Goal: Transaction & Acquisition: Purchase product/service

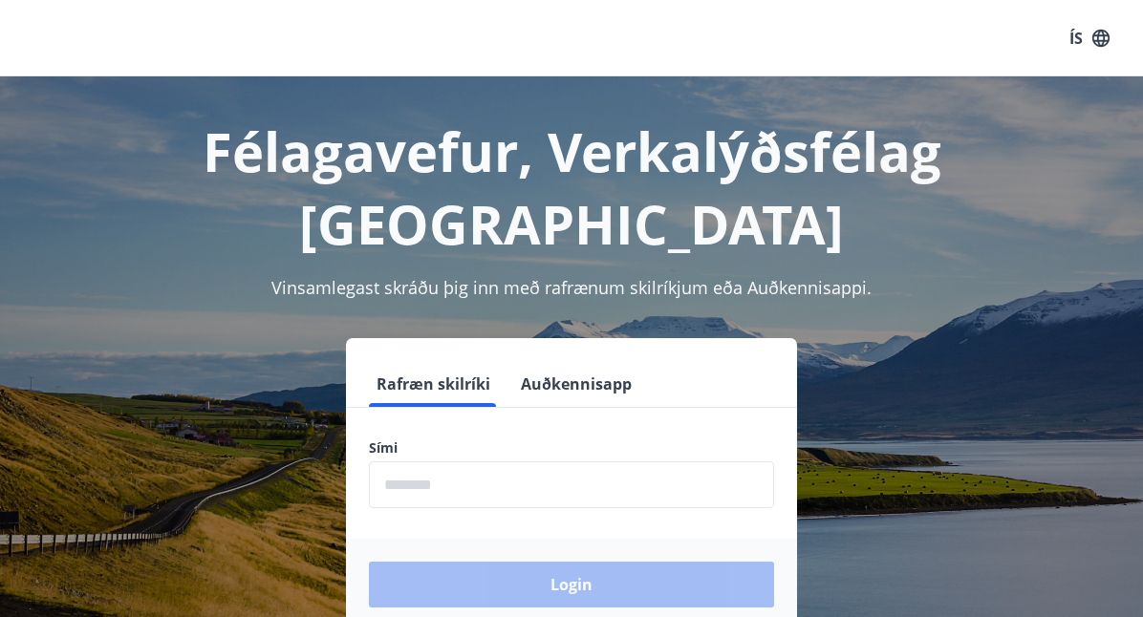
click at [431, 462] on input "phone" at bounding box center [571, 485] width 405 height 47
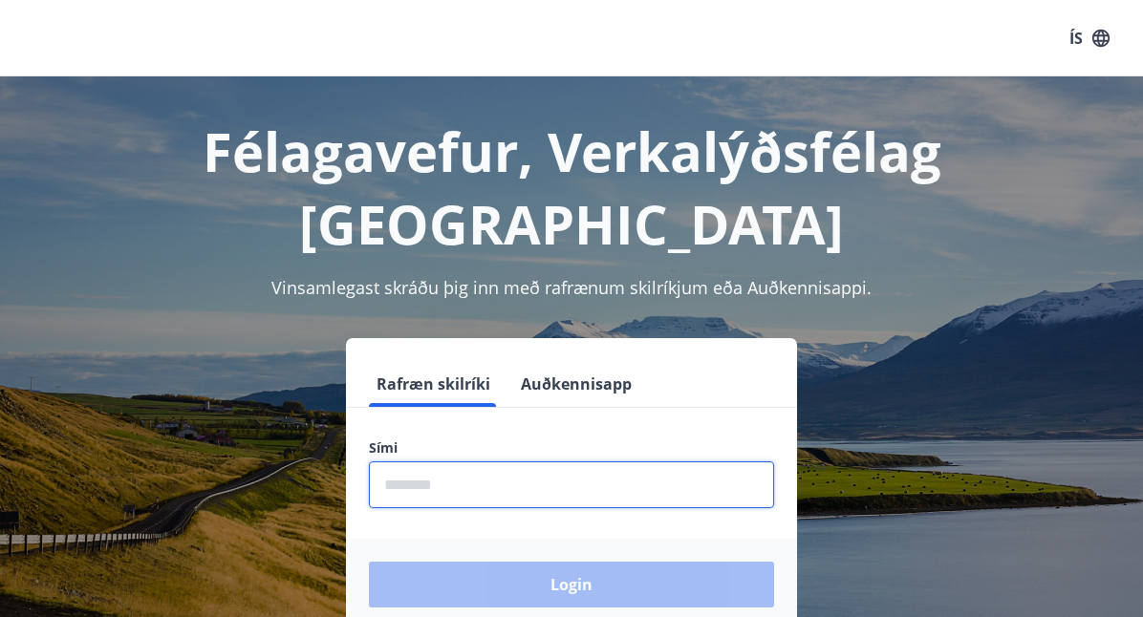
type input "********"
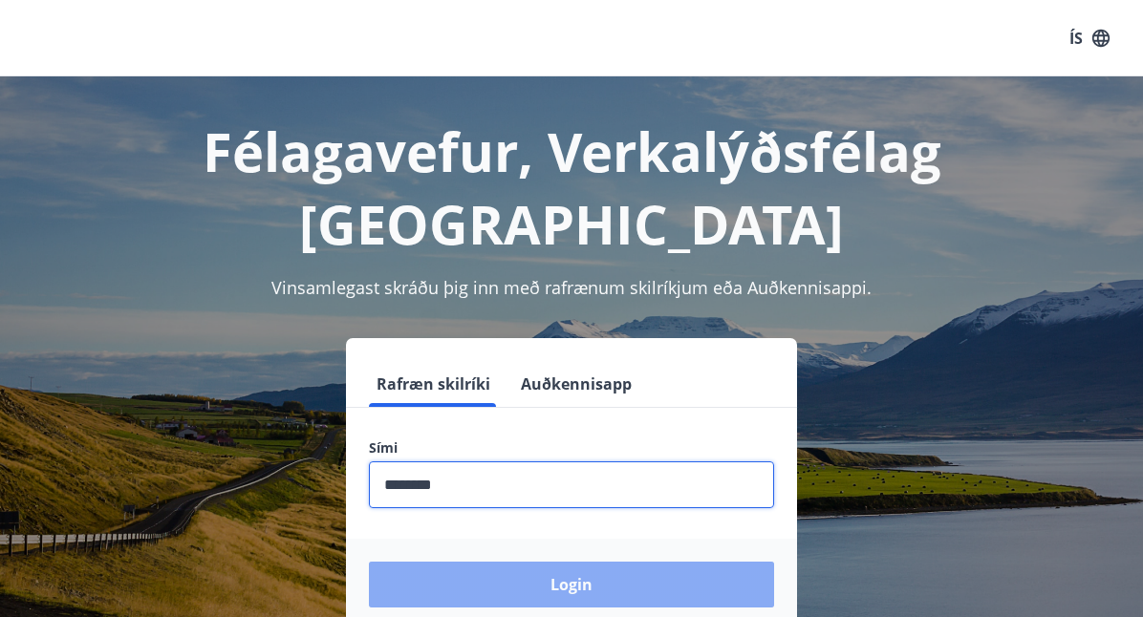
click at [629, 562] on button "Login" at bounding box center [571, 585] width 405 height 46
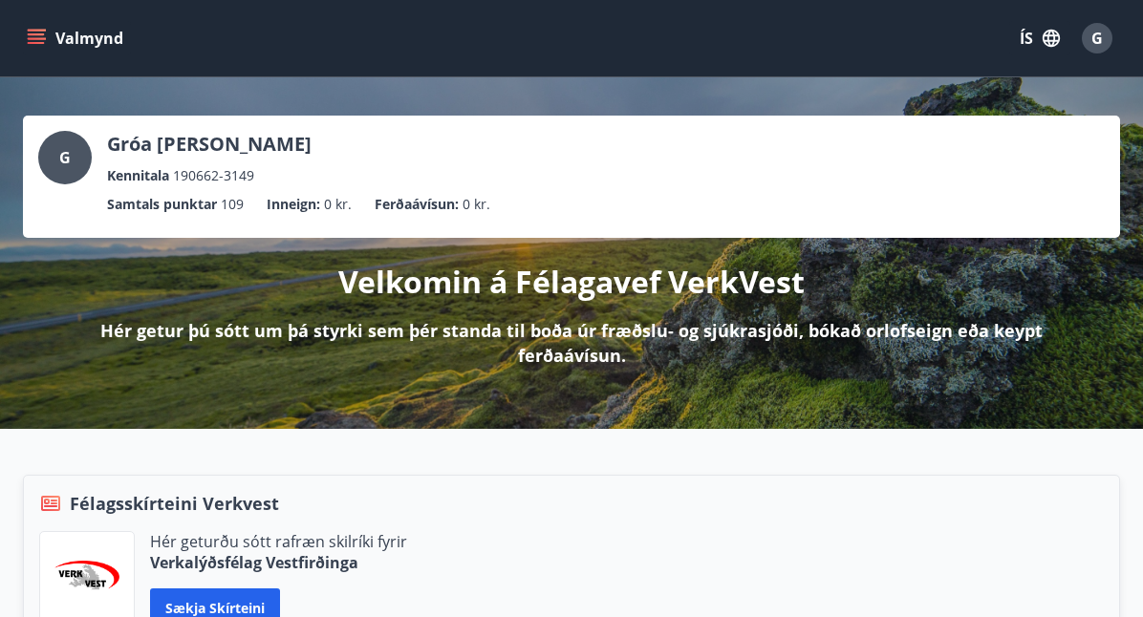
click at [50, 44] on button "Valmynd" at bounding box center [77, 38] width 108 height 34
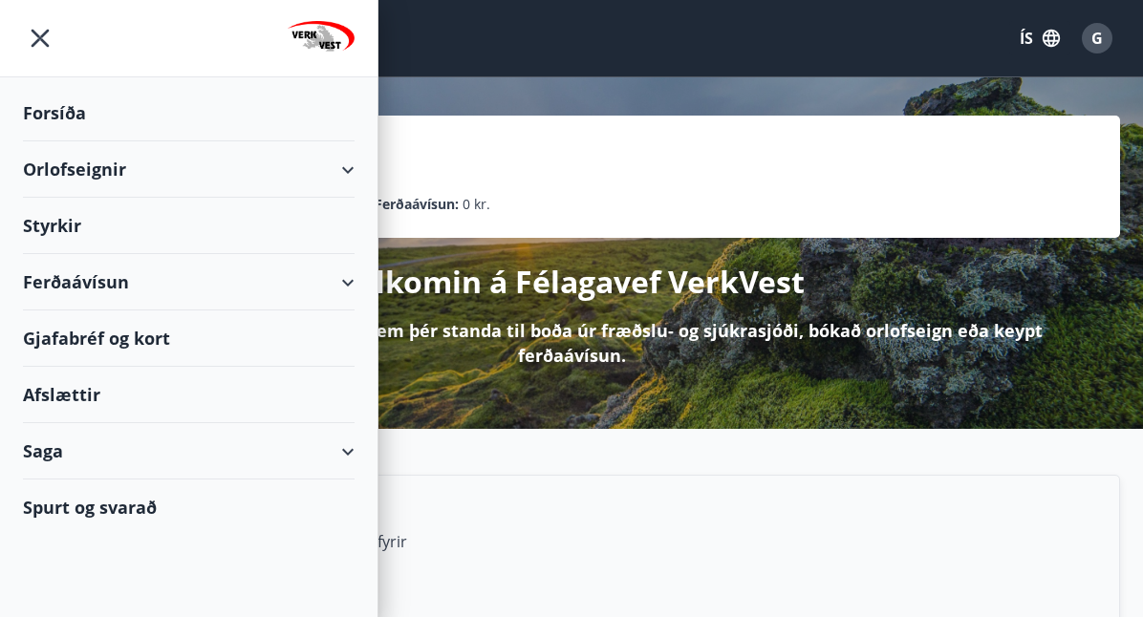
click at [150, 176] on div "Orlofseignir" at bounding box center [189, 169] width 332 height 56
click at [143, 177] on div "Orlofseignir" at bounding box center [189, 169] width 332 height 56
click at [346, 182] on div "Orlofseignir" at bounding box center [189, 169] width 332 height 56
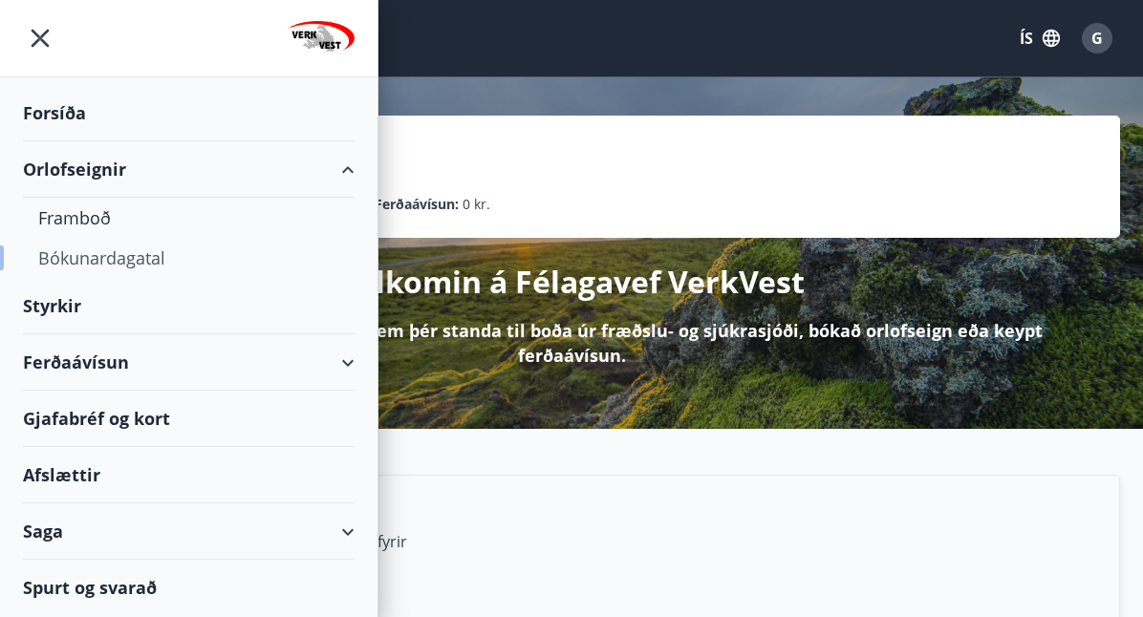
click at [168, 271] on div "Bókunardagatal" at bounding box center [188, 258] width 301 height 40
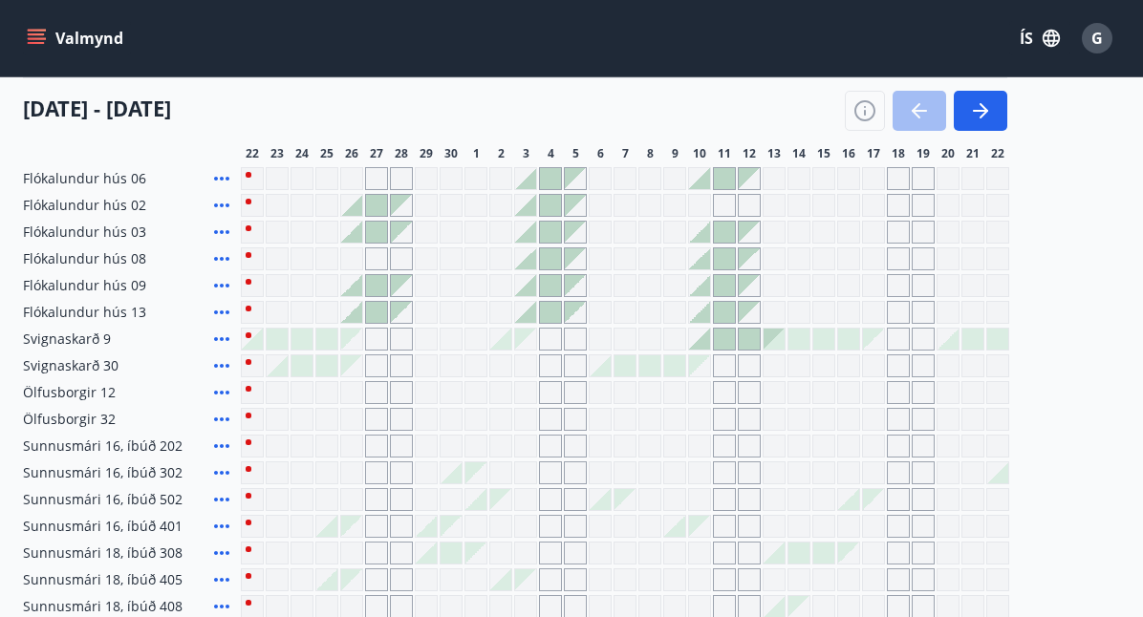
scroll to position [235, 0]
click at [423, 560] on div at bounding box center [426, 551] width 21 height 21
click at [431, 558] on div at bounding box center [426, 551] width 21 height 21
click at [451, 541] on div at bounding box center [451, 551] width 21 height 21
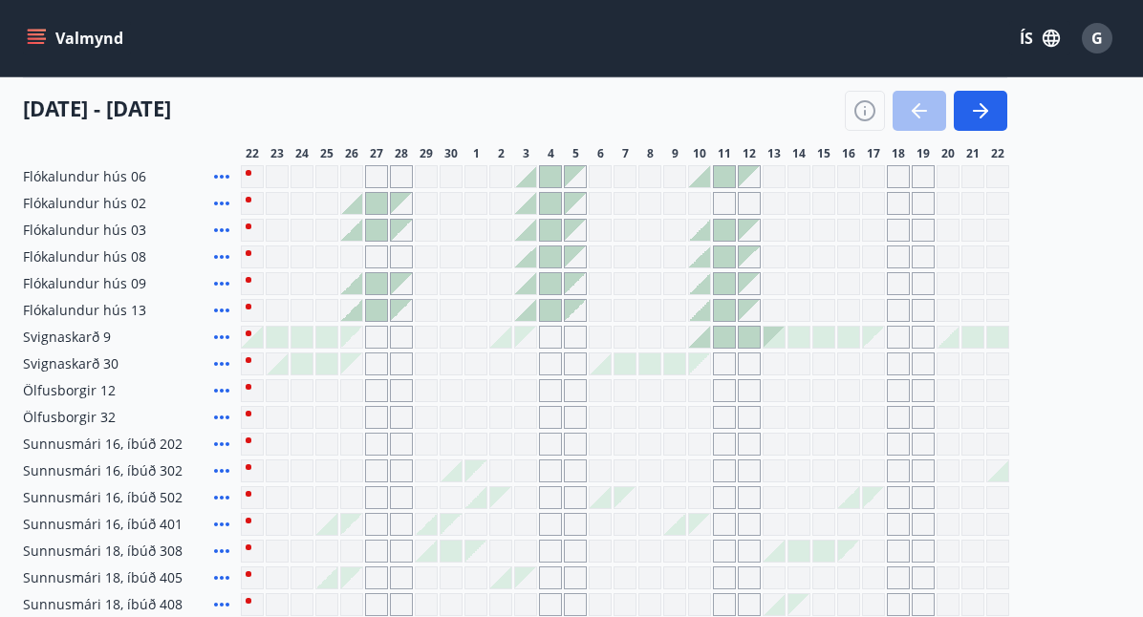
click at [468, 541] on div "Gráir dagar eru ekki bókanlegir" at bounding box center [475, 551] width 21 height 21
click at [451, 541] on div at bounding box center [451, 551] width 21 height 21
click at [865, 113] on icon "button" at bounding box center [865, 113] width 2 height 6
click at [870, 118] on div "Skýringar á dagsetningum Upptekið Dagleiga Fast tímabil Opnar umsóknir Umsókn í…" at bounding box center [571, 308] width 1143 height 617
click at [858, 128] on div "Skýringar á dagsetningum Upptekið Dagleiga Fast tímabil Opnar umsóknir Umsókn í…" at bounding box center [571, 308] width 1143 height 617
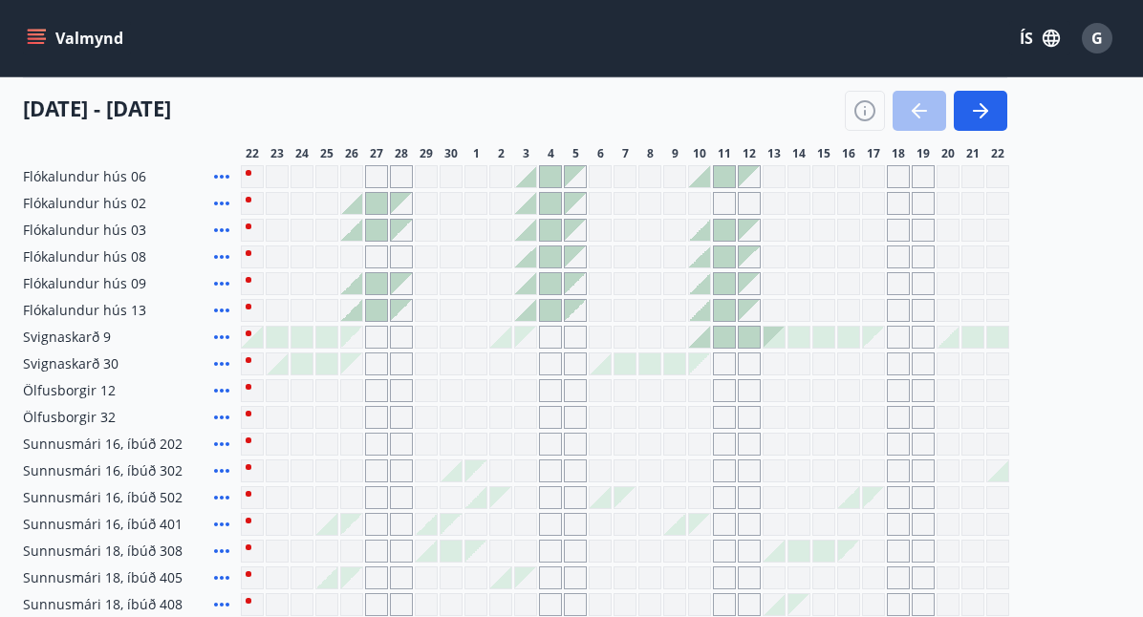
click at [865, 113] on div "Skýringar á dagsetningum Upptekið Dagleiga Fast tímabil Opnar umsóknir Umsókn í…" at bounding box center [571, 308] width 1143 height 617
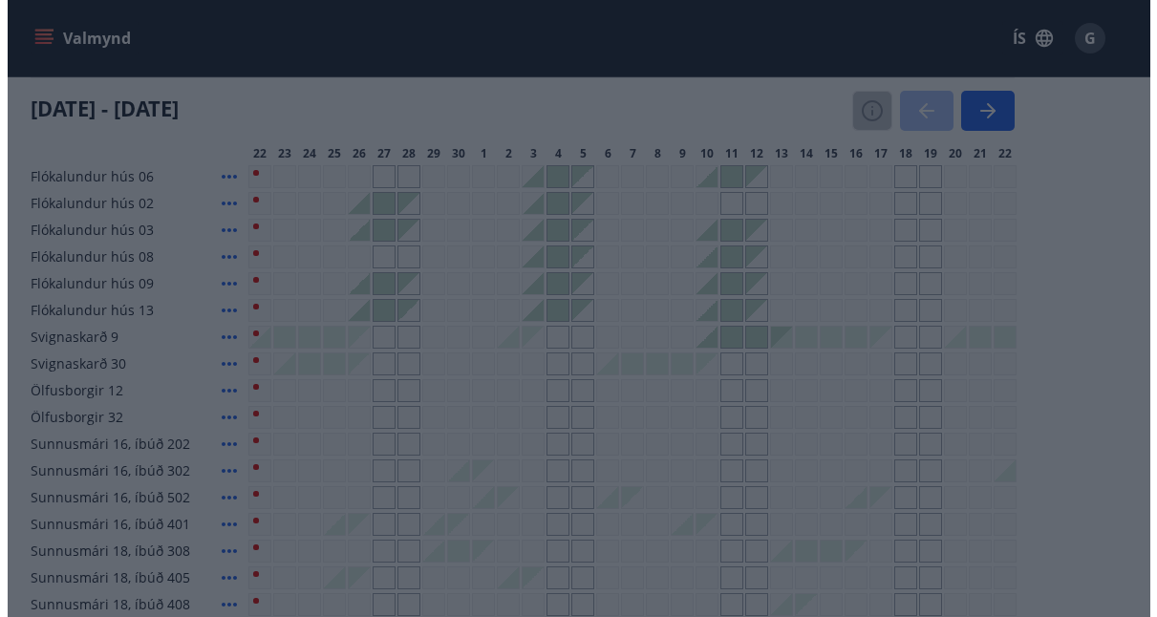
scroll to position [0, 0]
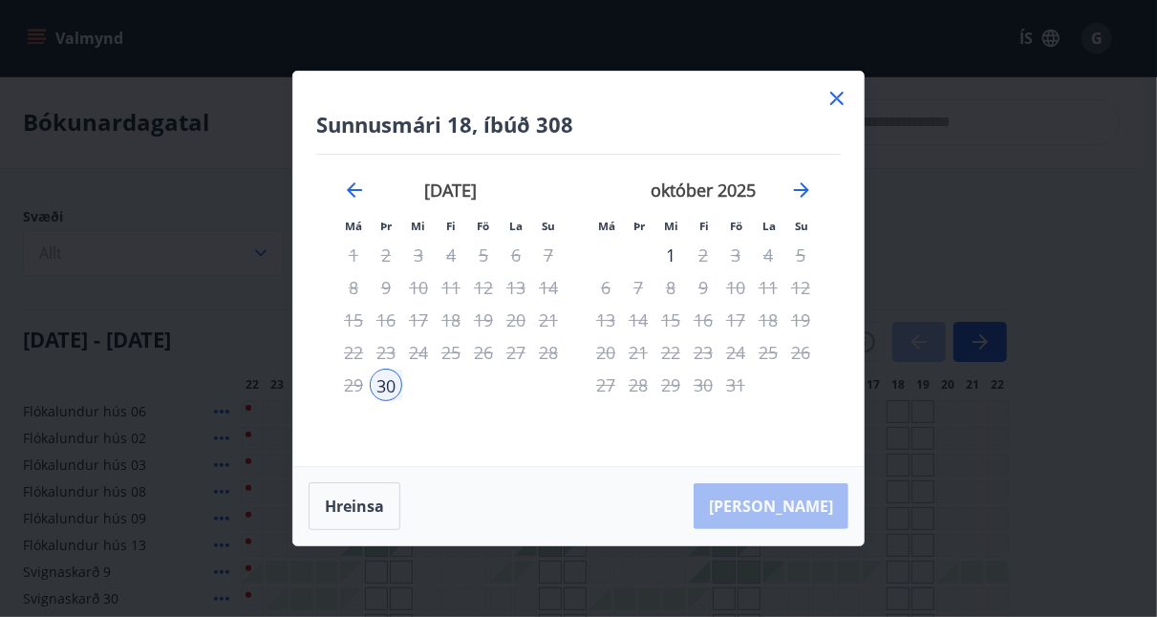
click at [388, 387] on div "30" at bounding box center [386, 385] width 32 height 32
click at [671, 261] on div "1" at bounding box center [671, 255] width 32 height 32
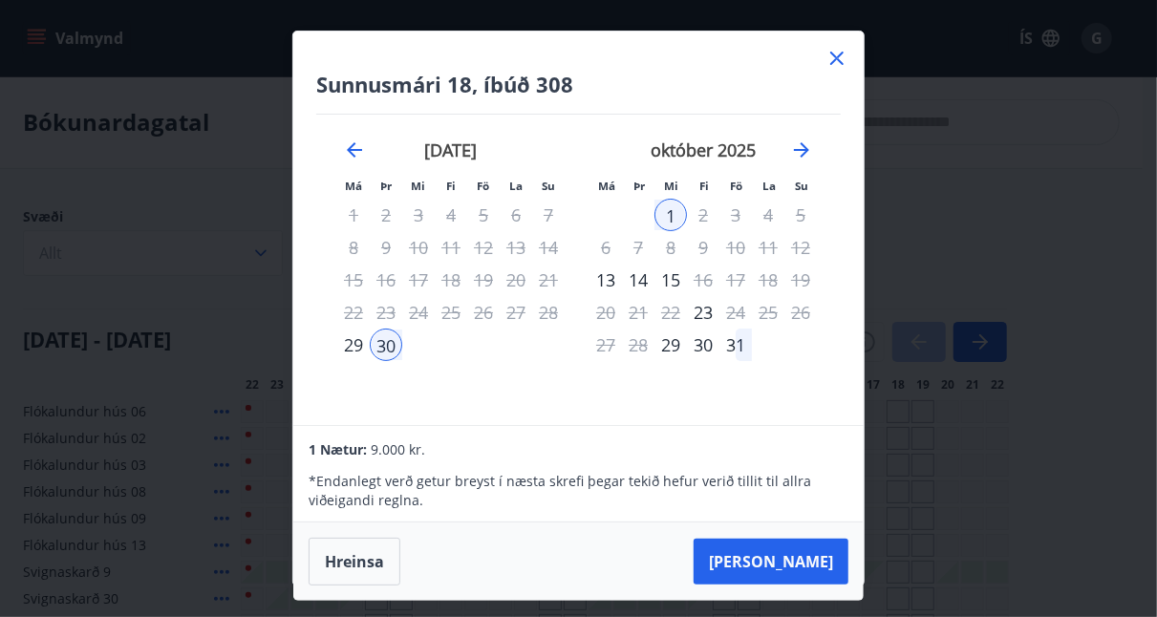
click at [837, 64] on icon at bounding box center [837, 58] width 23 height 23
click at [813, 570] on div at bounding box center [823, 572] width 21 height 21
click at [805, 577] on div at bounding box center [798, 572] width 21 height 21
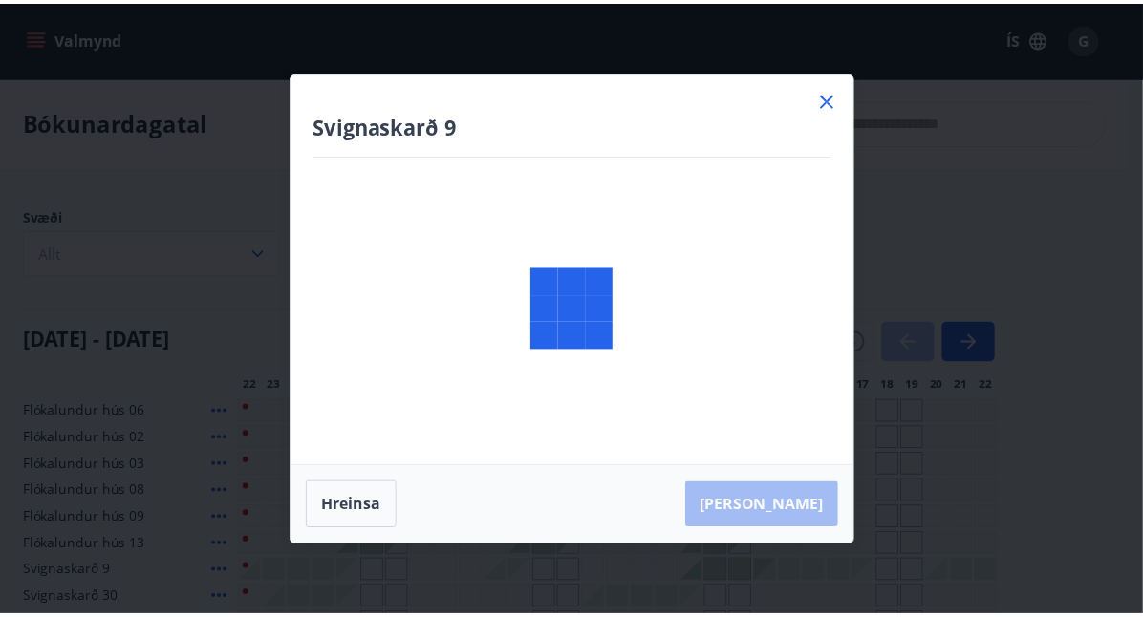
scroll to position [351, 0]
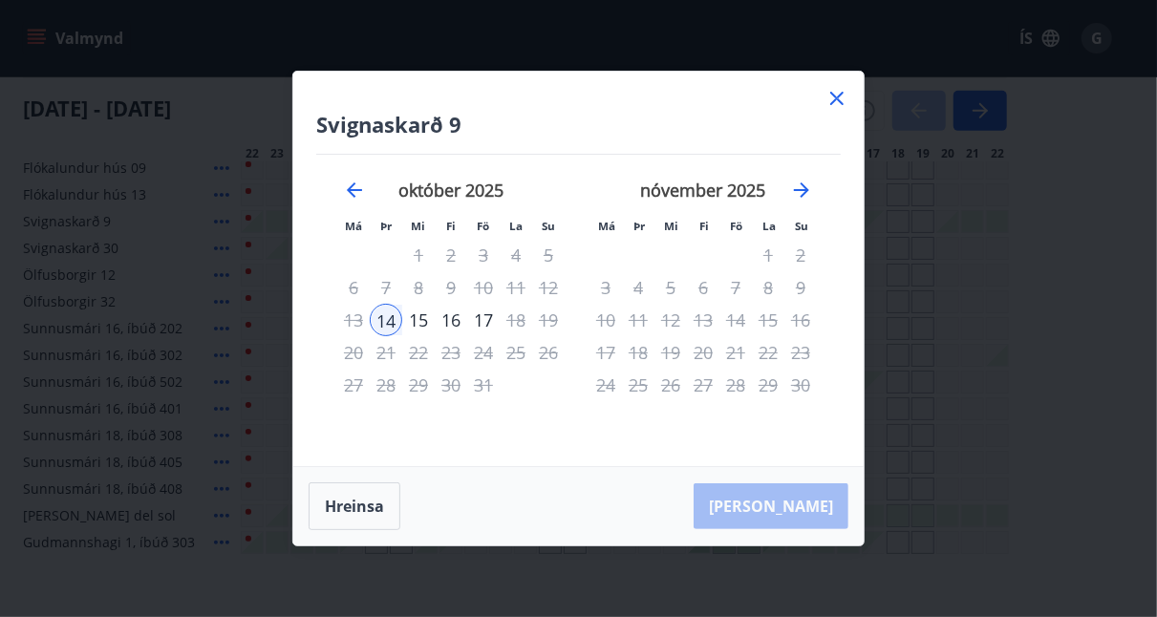
click at [837, 99] on icon at bounding box center [837, 98] width 3 height 3
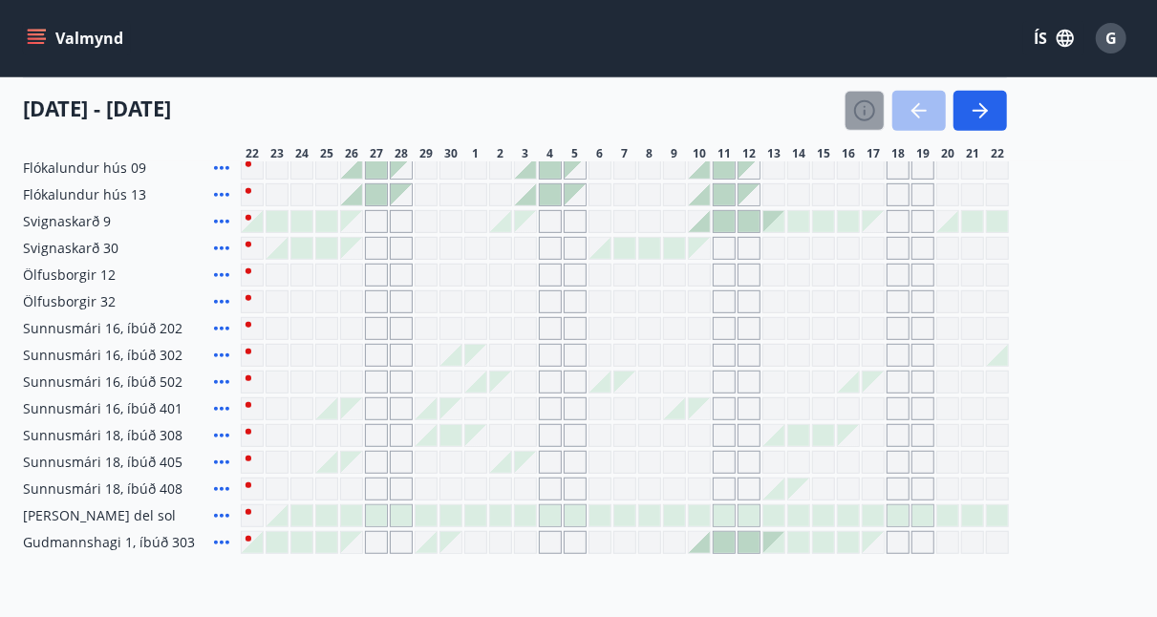
click at [857, 107] on icon "button" at bounding box center [864, 110] width 21 height 21
click at [847, 108] on div "Skýringar á dagsetningum Upptekið Dagleiga Fast tímabil Opnar umsóknir Umsókn í…" at bounding box center [578, 308] width 1157 height 617
click at [365, 528] on button "Loka" at bounding box center [579, 547] width 472 height 48
click at [848, 97] on div "Skýringar á dagsetningum Upptekið Dagleiga Fast tímabil Opnar umsóknir Umsókn í…" at bounding box center [578, 308] width 1157 height 617
click at [845, 98] on div "Skýringar á dagsetningum Upptekið Dagleiga Fast tímabil Opnar umsóknir Umsókn í…" at bounding box center [578, 308] width 1157 height 617
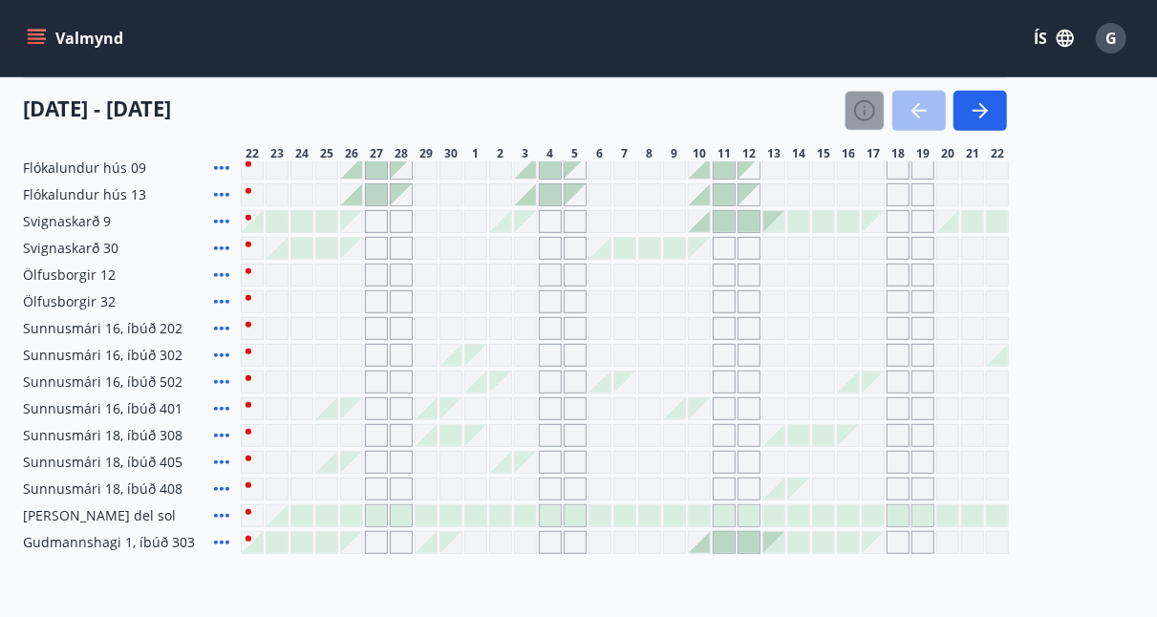
click at [857, 107] on div "Skýringar á dagsetningum Upptekið Dagleiga Fast tímabil Opnar umsóknir Umsókn í…" at bounding box center [578, 308] width 1157 height 617
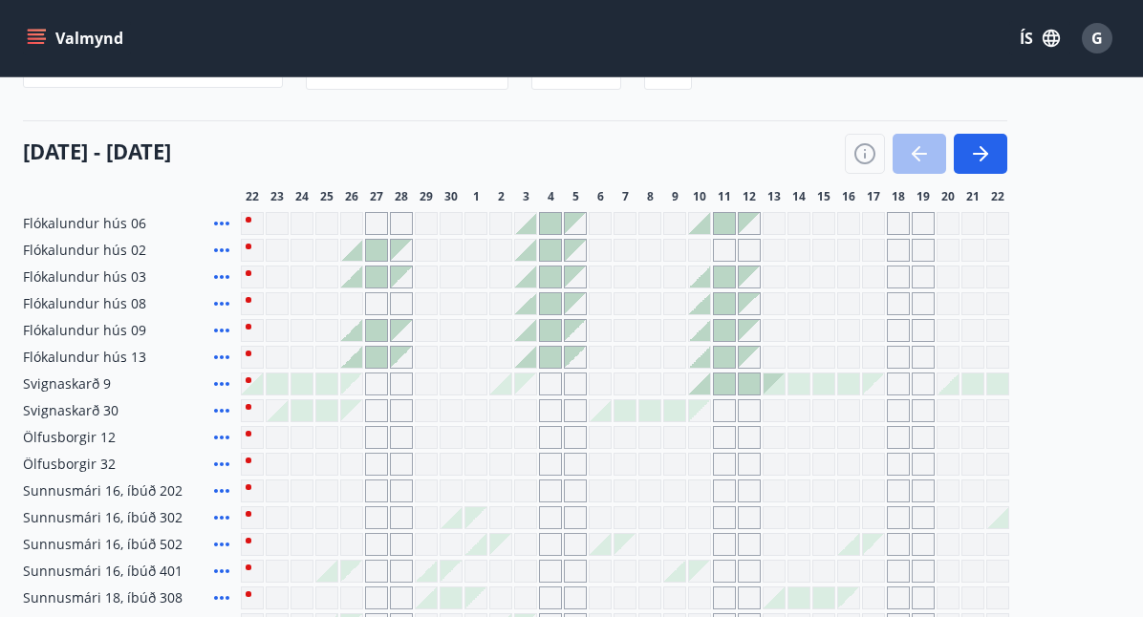
scroll to position [186, 0]
click at [865, 157] on icon "button" at bounding box center [865, 158] width 2 height 6
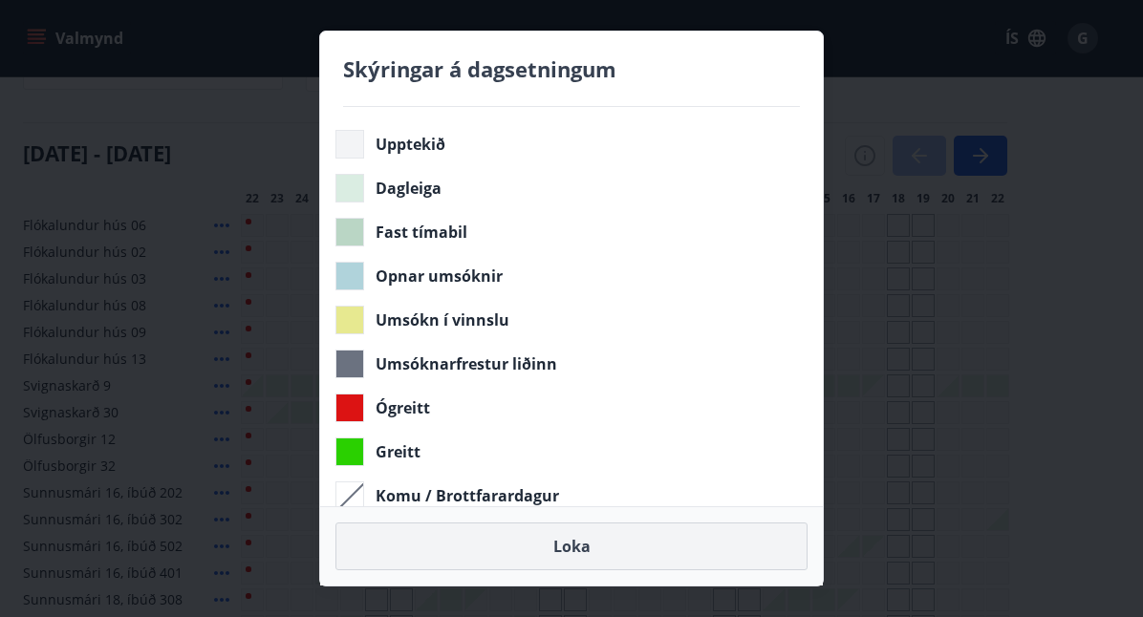
click at [859, 157] on div "Skýringar á dagsetningum Upptekið Dagleiga Fast tímabil Opnar umsóknir Umsókn í…" at bounding box center [571, 308] width 1143 height 617
click at [601, 553] on button "Loka" at bounding box center [571, 547] width 472 height 48
click at [596, 560] on button "Loka" at bounding box center [571, 547] width 472 height 48
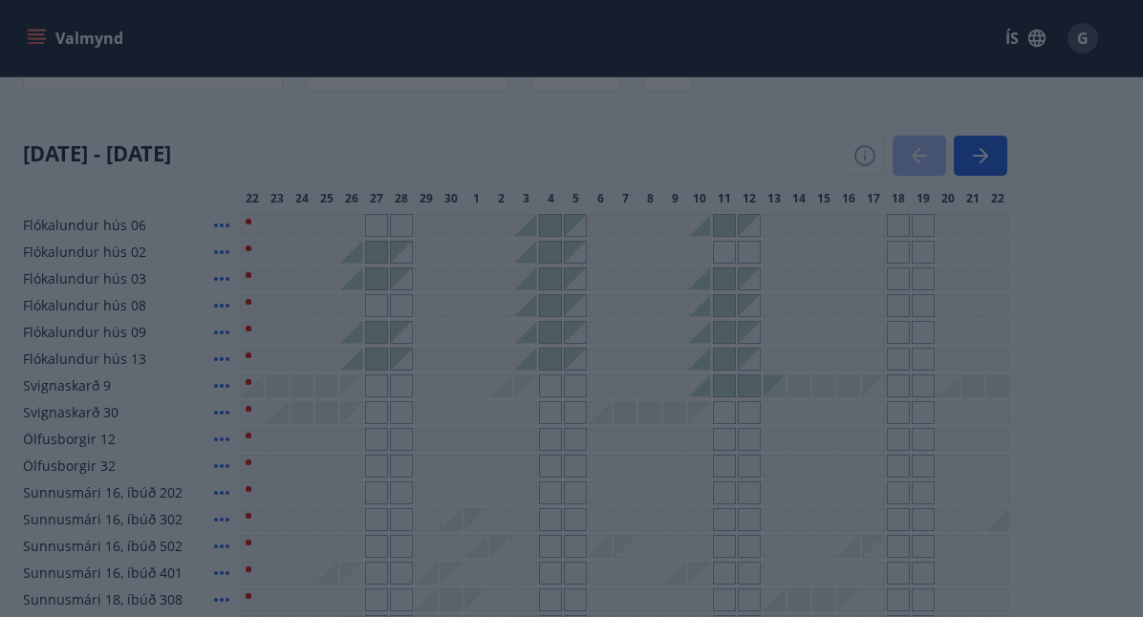
scroll to position [291, 0]
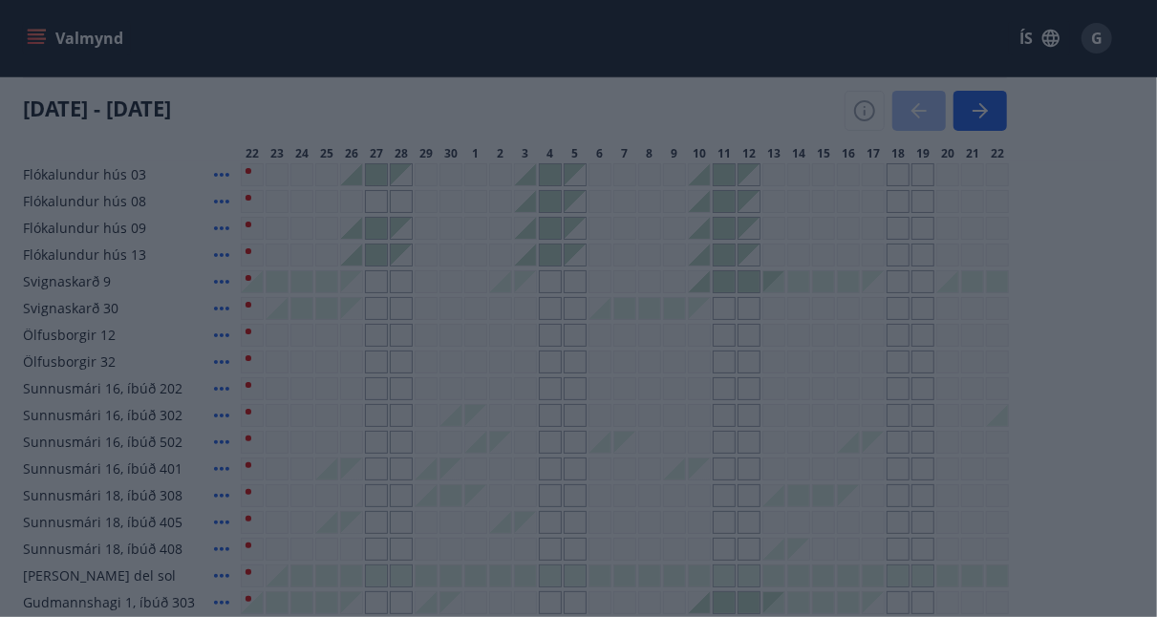
click at [596, 554] on button "Loka" at bounding box center [579, 547] width 472 height 48
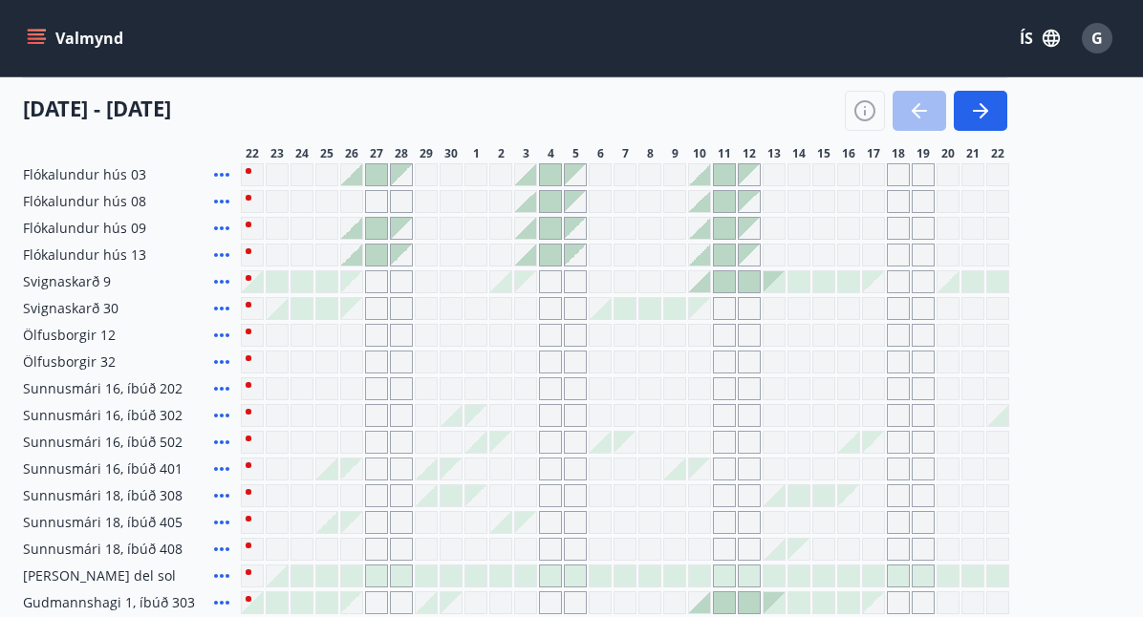
click at [862, 418] on div "Gráir dagar eru ekki bókanlegir" at bounding box center [873, 415] width 23 height 23
click at [489, 547] on div "Gráir dagar eru ekki bókanlegir" at bounding box center [500, 549] width 23 height 23
click at [449, 471] on div "Flókalundur hús 06 Flókalundur hús 02 Flókalundur hús 03 Flókalundur hús 08 Fló…" at bounding box center [571, 362] width 1097 height 505
click at [447, 485] on div at bounding box center [451, 495] width 21 height 21
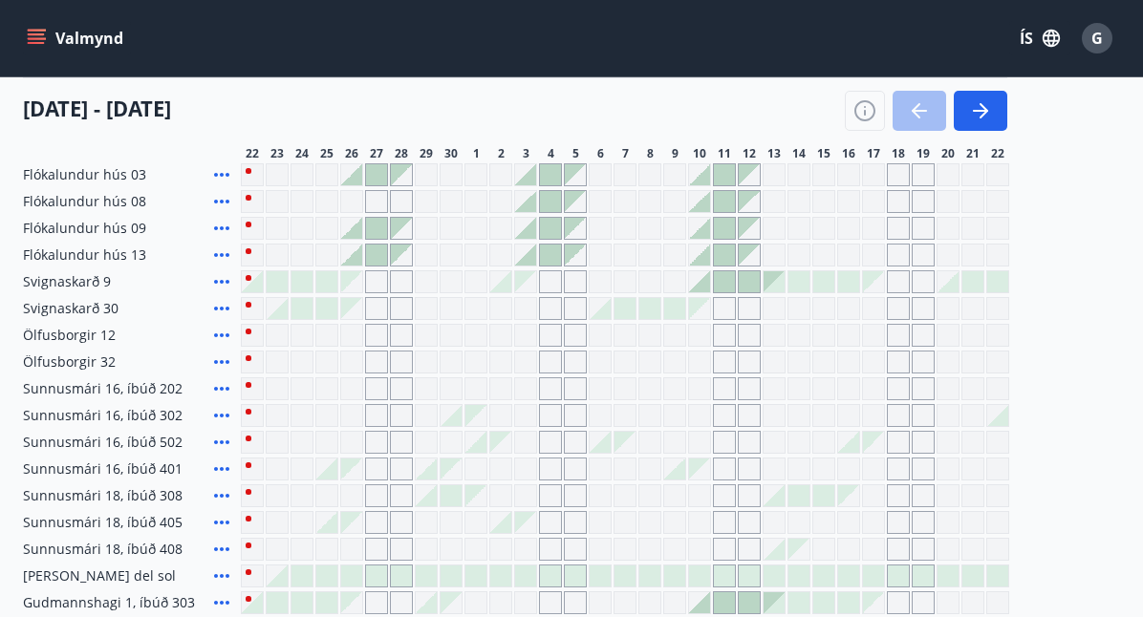
click at [457, 566] on div at bounding box center [451, 576] width 21 height 21
click at [476, 566] on div at bounding box center [475, 576] width 21 height 21
click at [474, 566] on div at bounding box center [475, 576] width 21 height 21
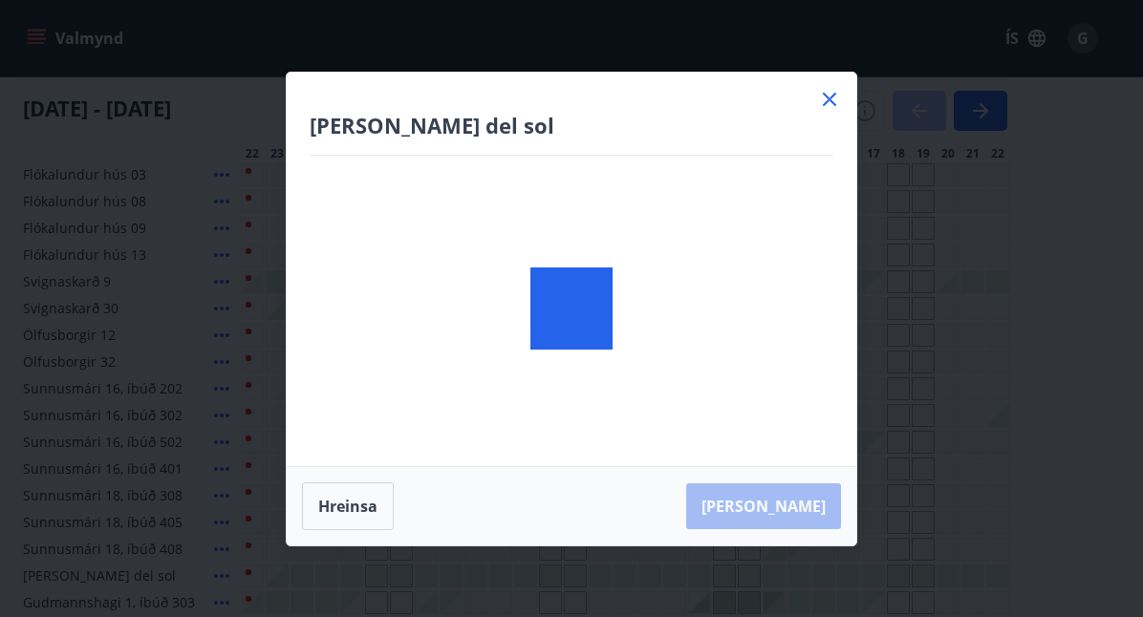
scroll to position [383, 0]
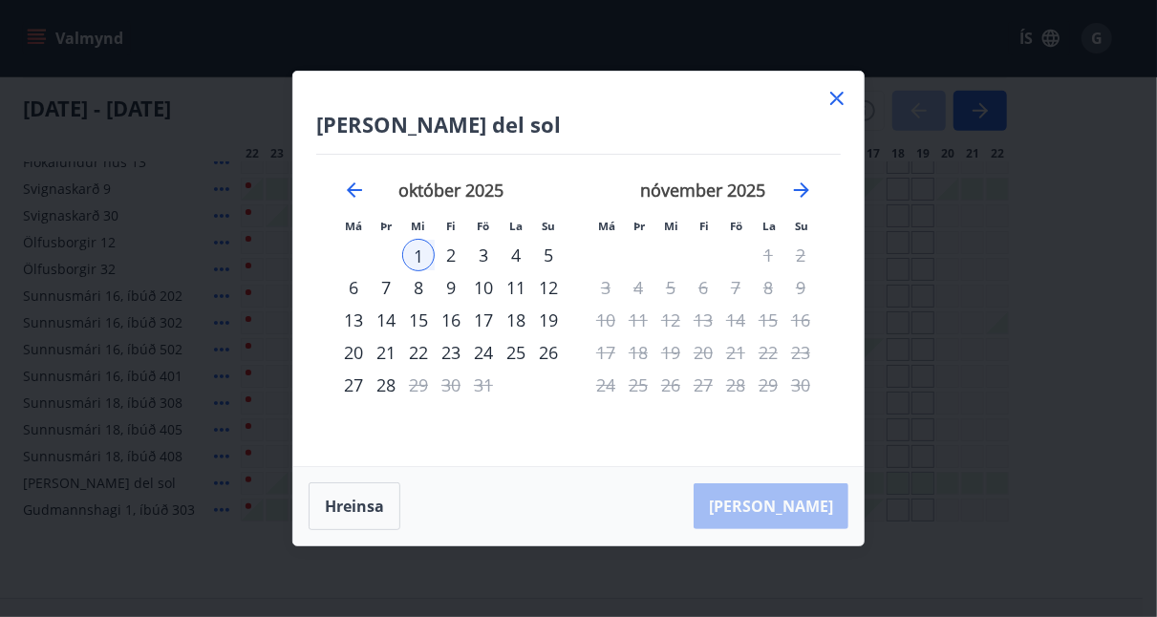
click at [837, 98] on icon at bounding box center [837, 98] width 3 height 3
click at [822, 107] on div "[DATE] - [DATE]" at bounding box center [515, 104] width 984 height 54
click at [854, 115] on icon "button" at bounding box center [864, 110] width 23 height 23
click at [841, 122] on div "Skýringar á dagsetningum Upptekið Dagleiga Fast tímabil Opnar umsóknir Umsókn í…" at bounding box center [578, 308] width 1157 height 617
click at [834, 129] on div "Skýringar á dagsetningum Upptekið Dagleiga Fast tímabil Opnar umsóknir Umsókn í…" at bounding box center [578, 308] width 1157 height 617
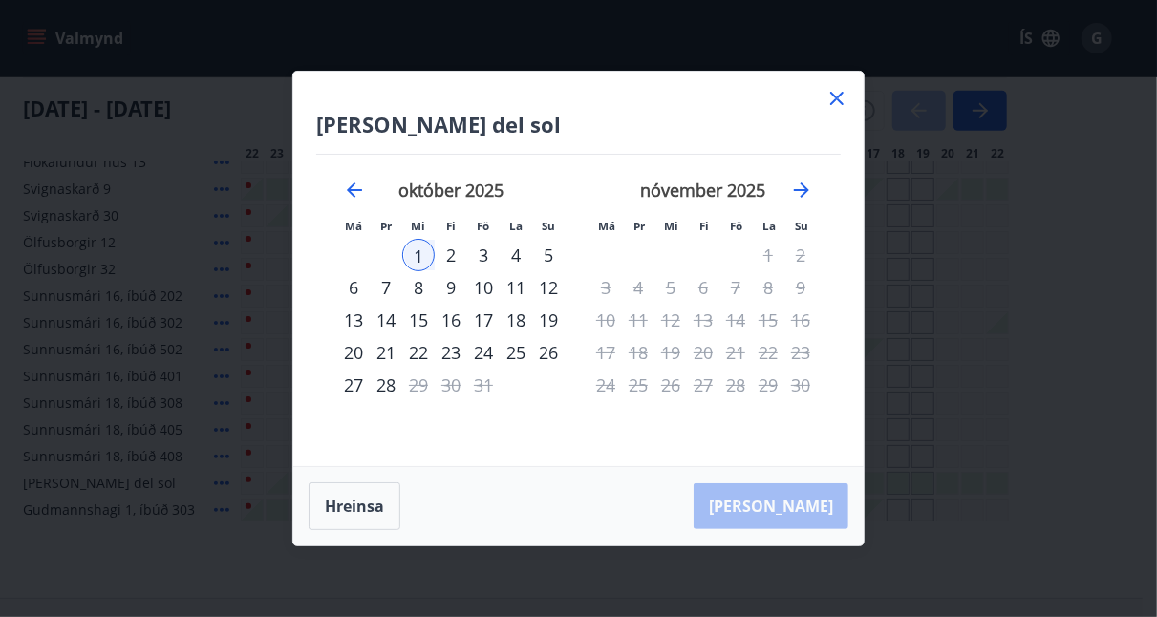
click at [828, 136] on div "Upptekið Dagleiga Fast tímabil Opnar umsóknir Umsókn í vinnslu Umsóknarfrestur …" at bounding box center [579, 306] width 503 height 399
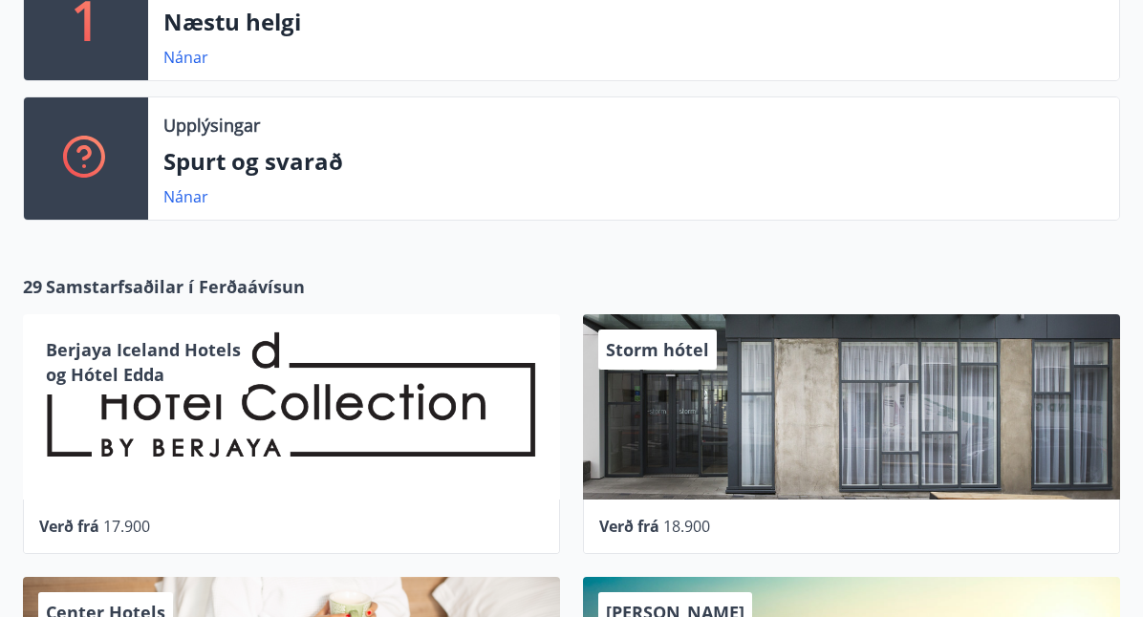
scroll to position [701, 0]
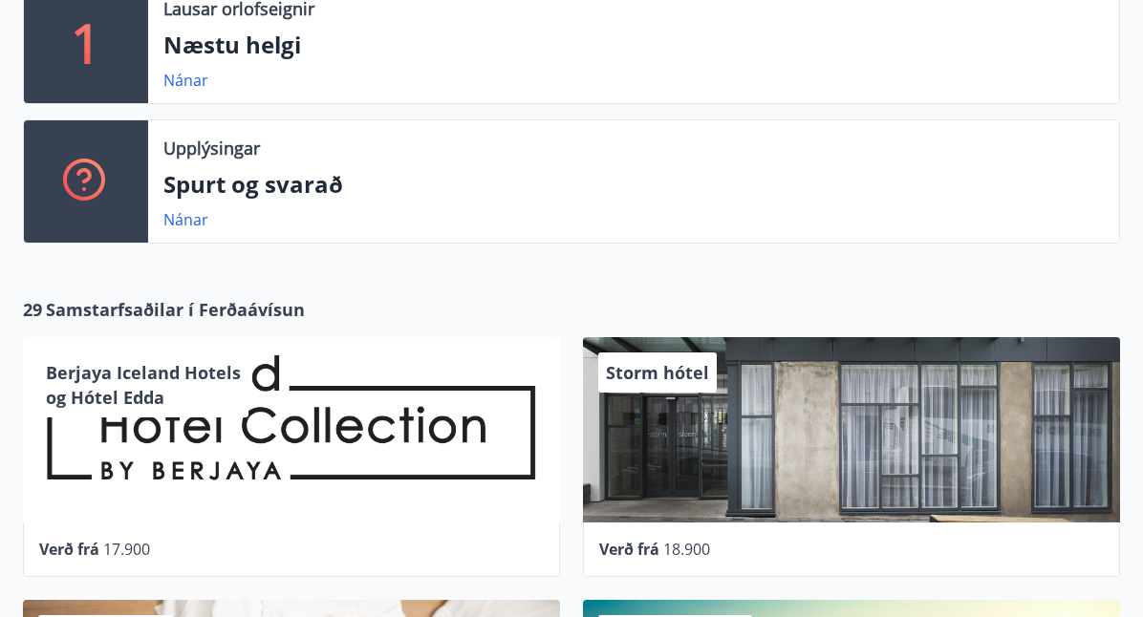
click at [261, 312] on span "Samstarfsaðilar í Ferðaávísun" at bounding box center [175, 309] width 259 height 25
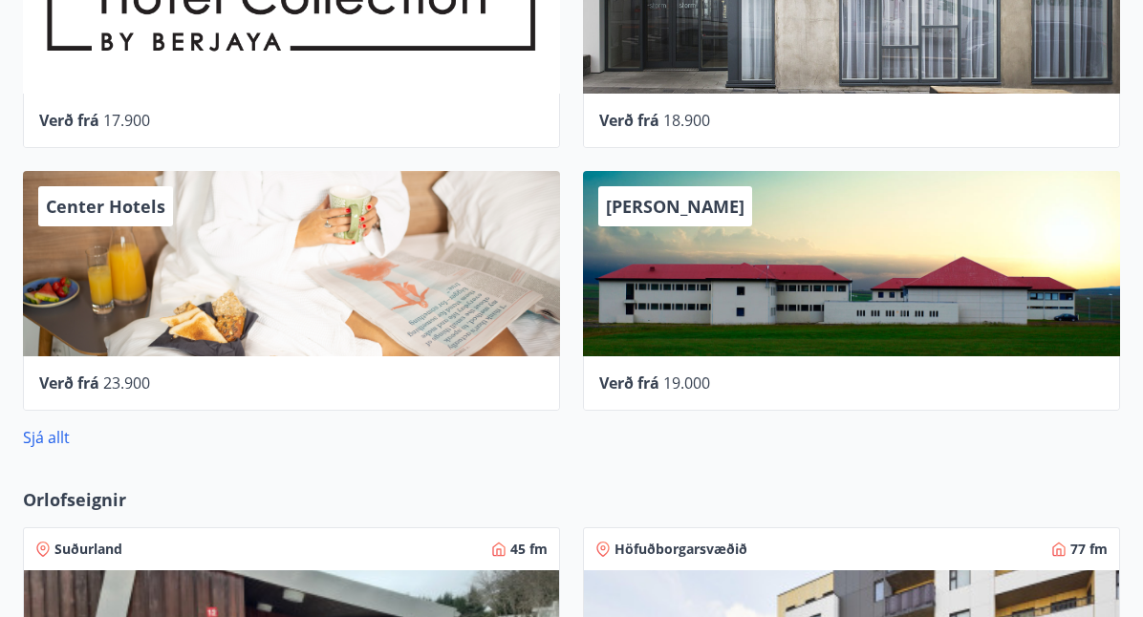
scroll to position [1131, 0]
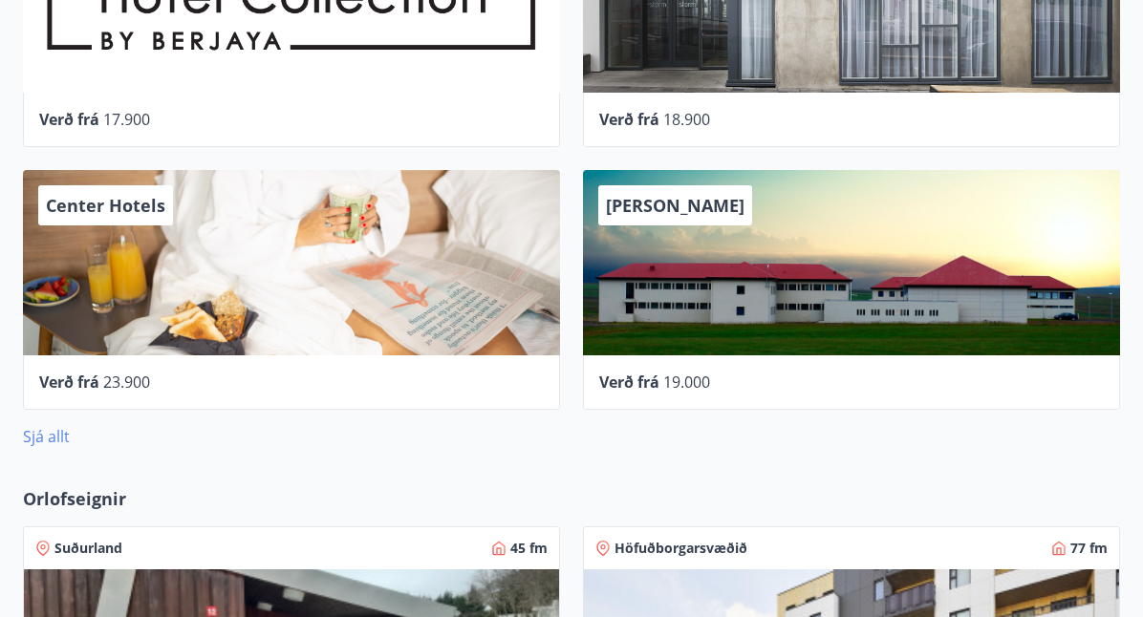
click at [62, 436] on link "Sjá allt" at bounding box center [46, 436] width 47 height 21
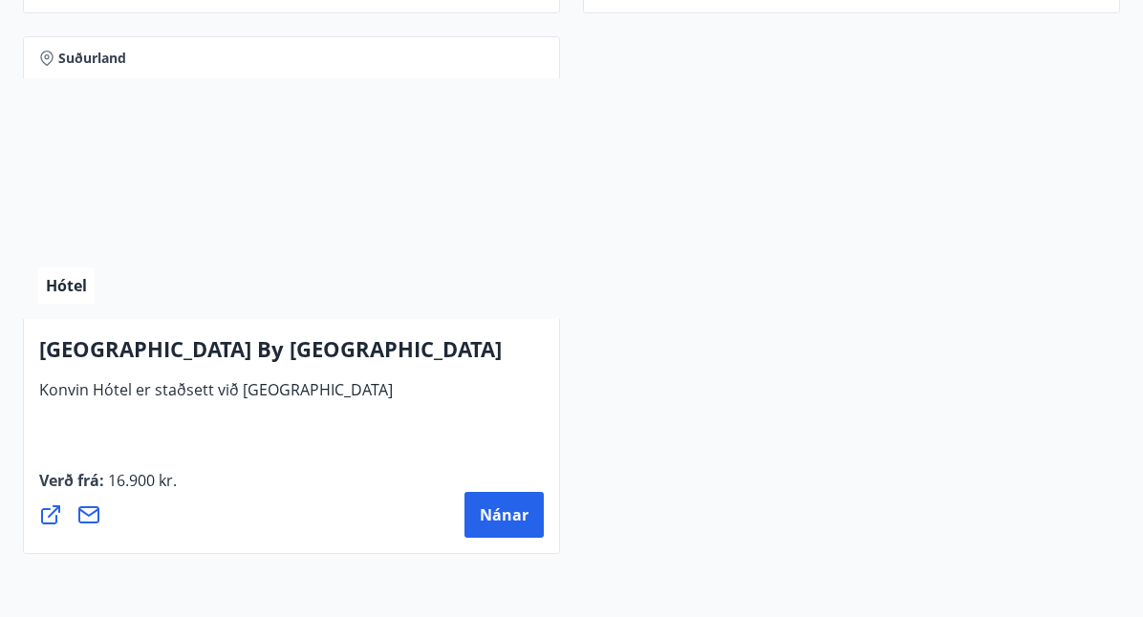
scroll to position [7893, 0]
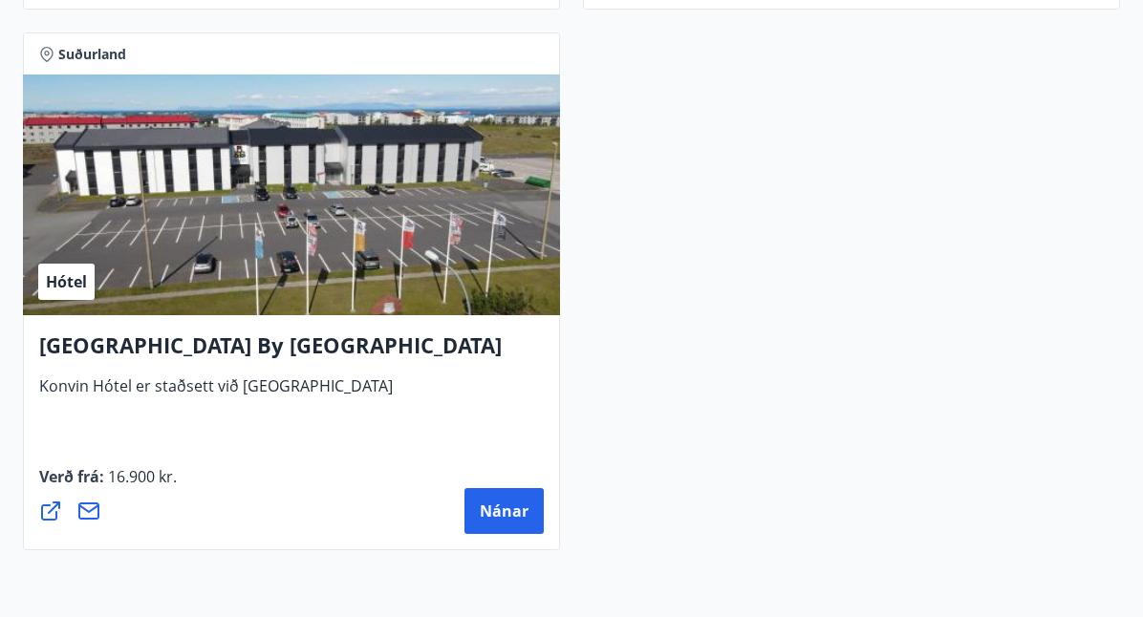
click at [211, 364] on h4 "[GEOGRAPHIC_DATA] By [GEOGRAPHIC_DATA]" at bounding box center [291, 353] width 505 height 44
click at [138, 482] on span "16.900 kr." at bounding box center [140, 476] width 73 height 21
click at [221, 356] on h4 "[GEOGRAPHIC_DATA] By [GEOGRAPHIC_DATA]" at bounding box center [291, 353] width 505 height 44
click at [222, 357] on h4 "[GEOGRAPHIC_DATA] By [GEOGRAPHIC_DATA]" at bounding box center [291, 353] width 505 height 44
click at [54, 516] on icon at bounding box center [50, 511] width 23 height 23
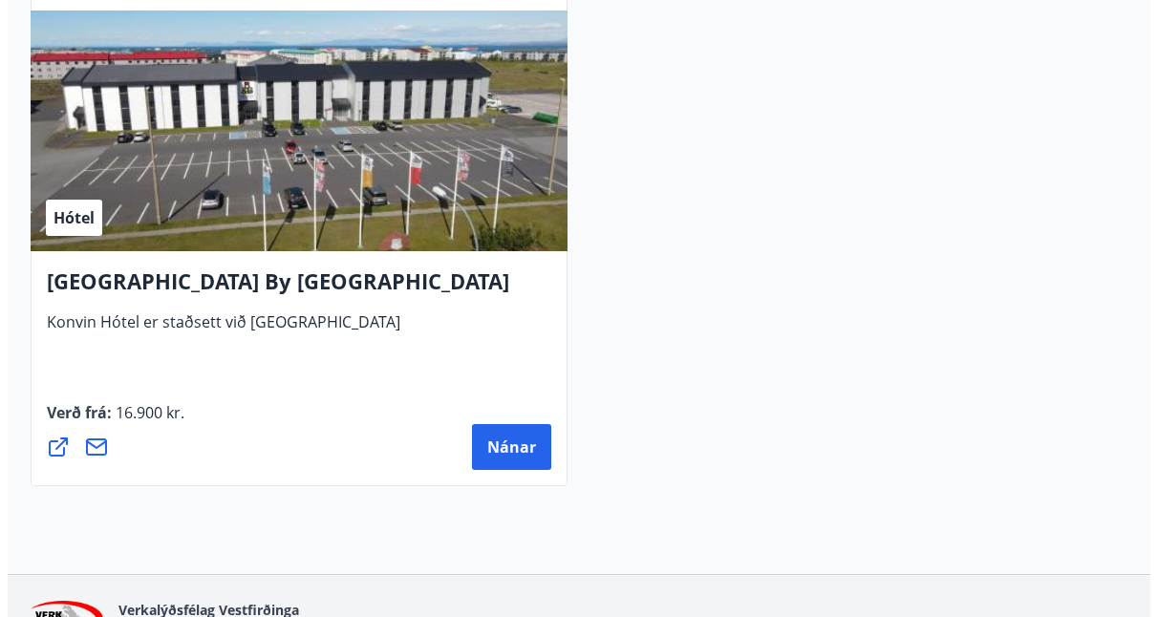
scroll to position [8004, 0]
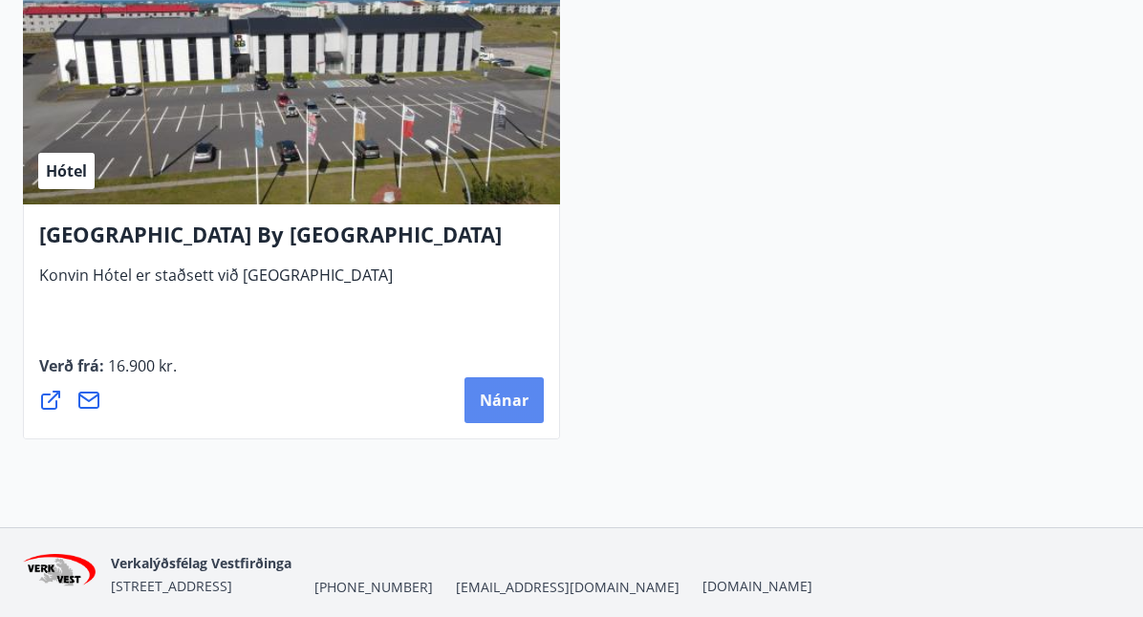
click at [529, 398] on button "Nánar" at bounding box center [503, 400] width 79 height 46
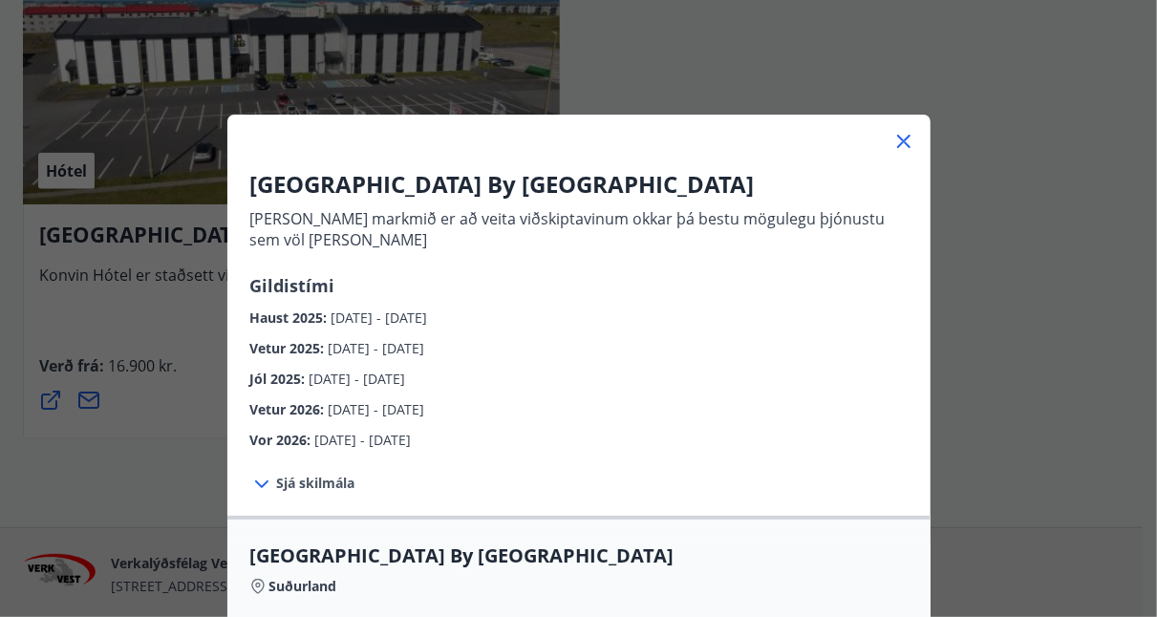
click at [254, 484] on icon at bounding box center [261, 484] width 23 height 23
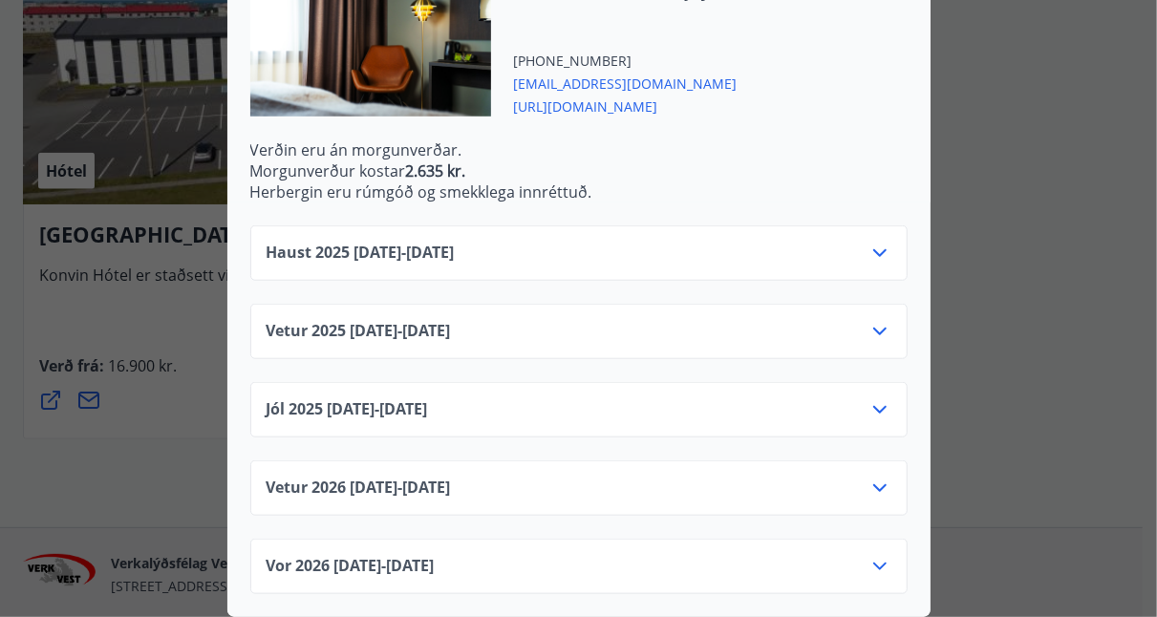
scroll to position [665, 0]
click at [872, 242] on icon at bounding box center [880, 253] width 23 height 23
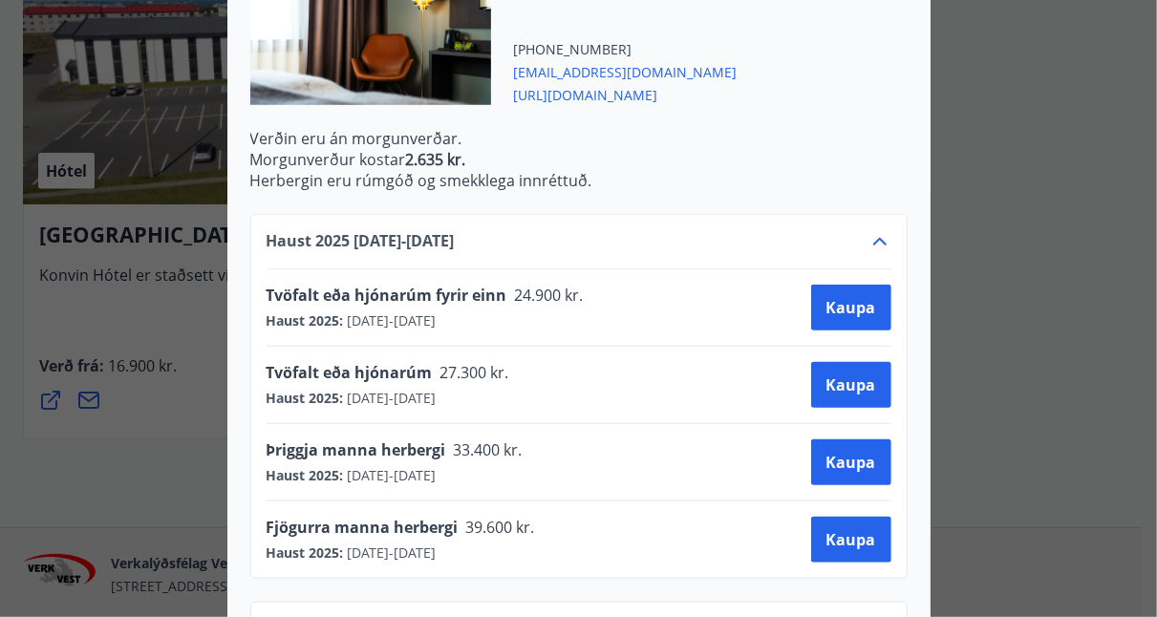
click at [437, 396] on span "[DATE] - [DATE]" at bounding box center [390, 398] width 93 height 19
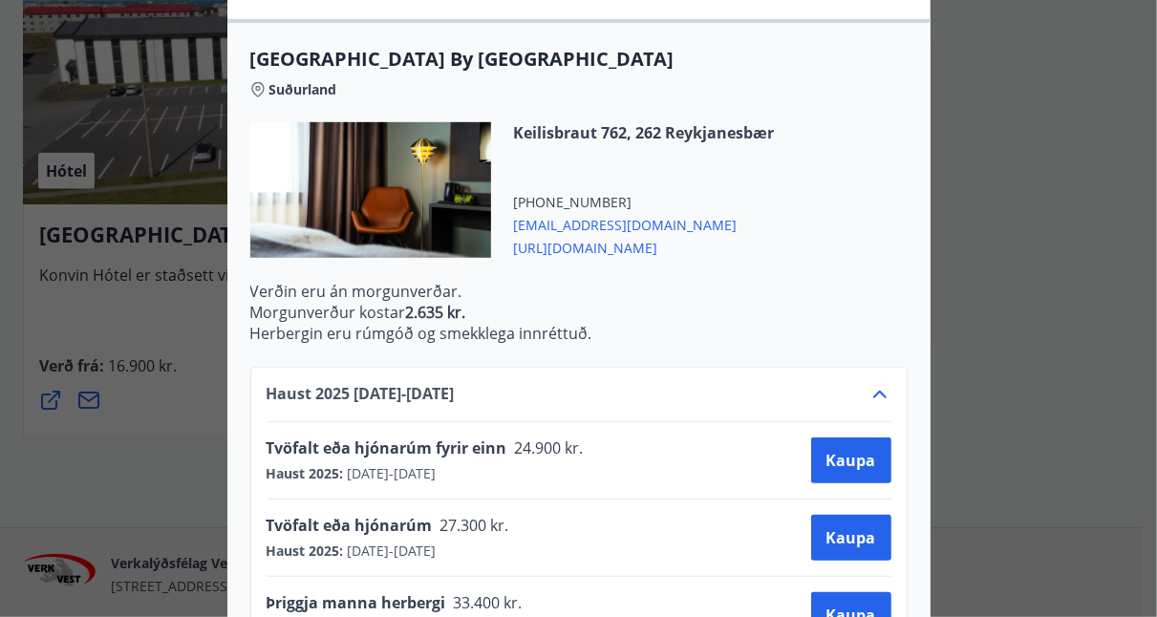
scroll to position [577, 0]
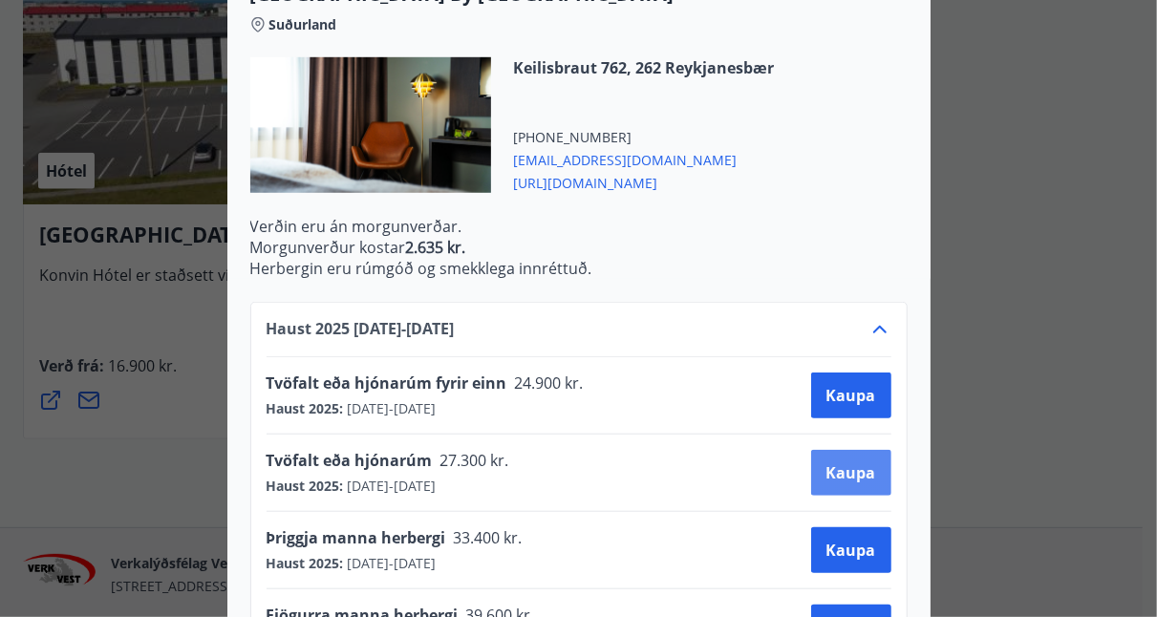
click at [865, 476] on span "Kaupa" at bounding box center [852, 473] width 50 height 21
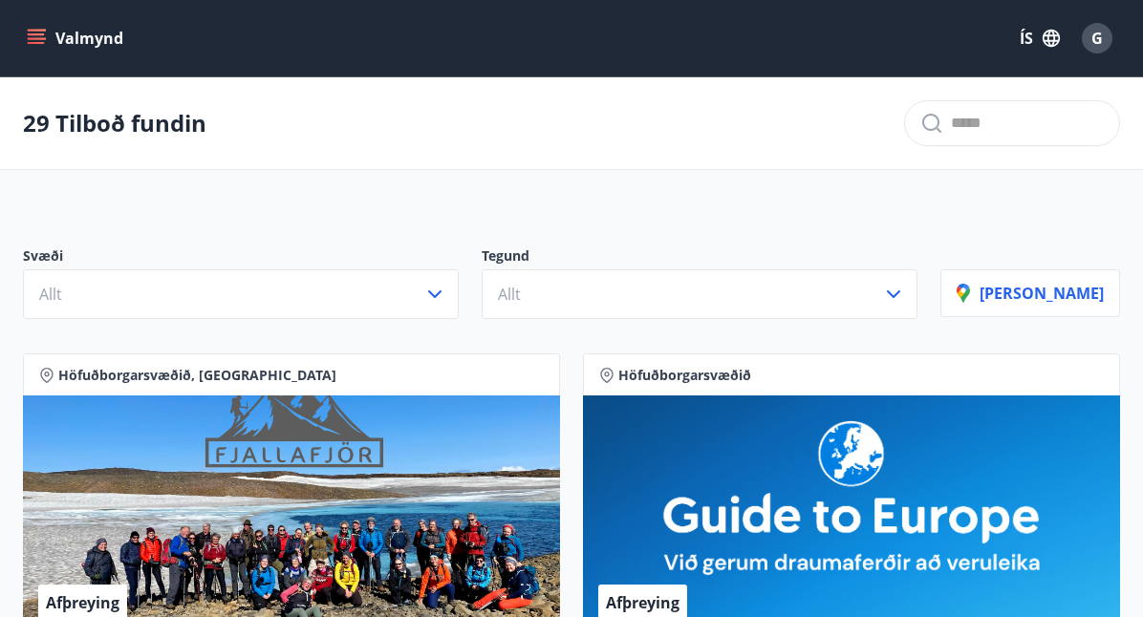
click at [50, 44] on button "Valmynd" at bounding box center [77, 38] width 108 height 34
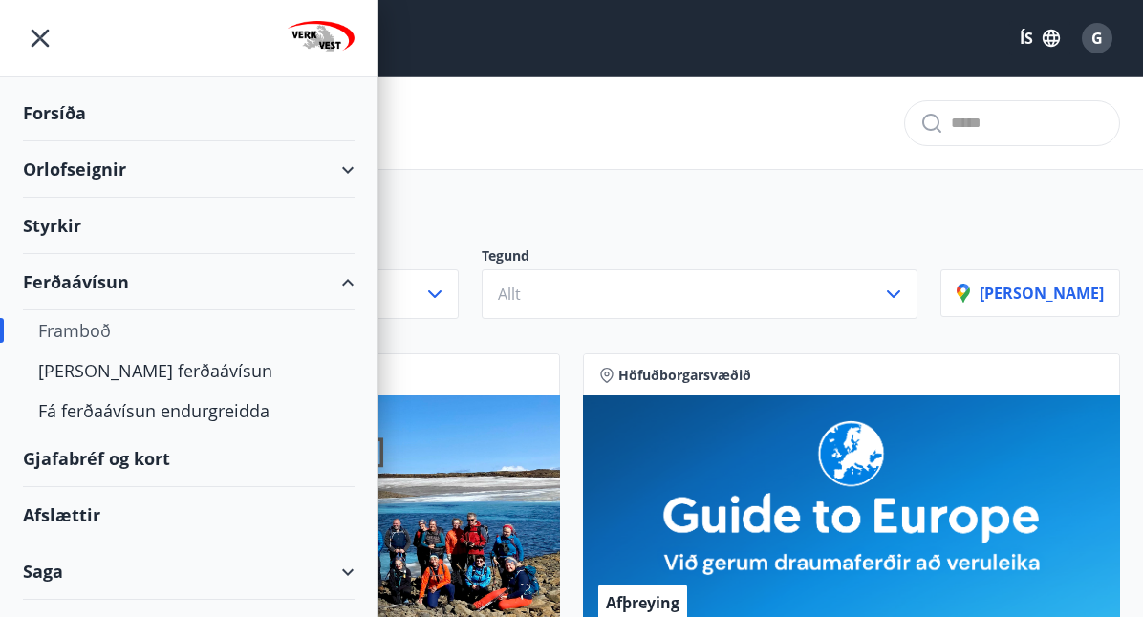
click at [104, 342] on div "Framboð" at bounding box center [188, 331] width 301 height 40
click at [109, 351] on div "[PERSON_NAME] ferðaávísun" at bounding box center [188, 371] width 301 height 40
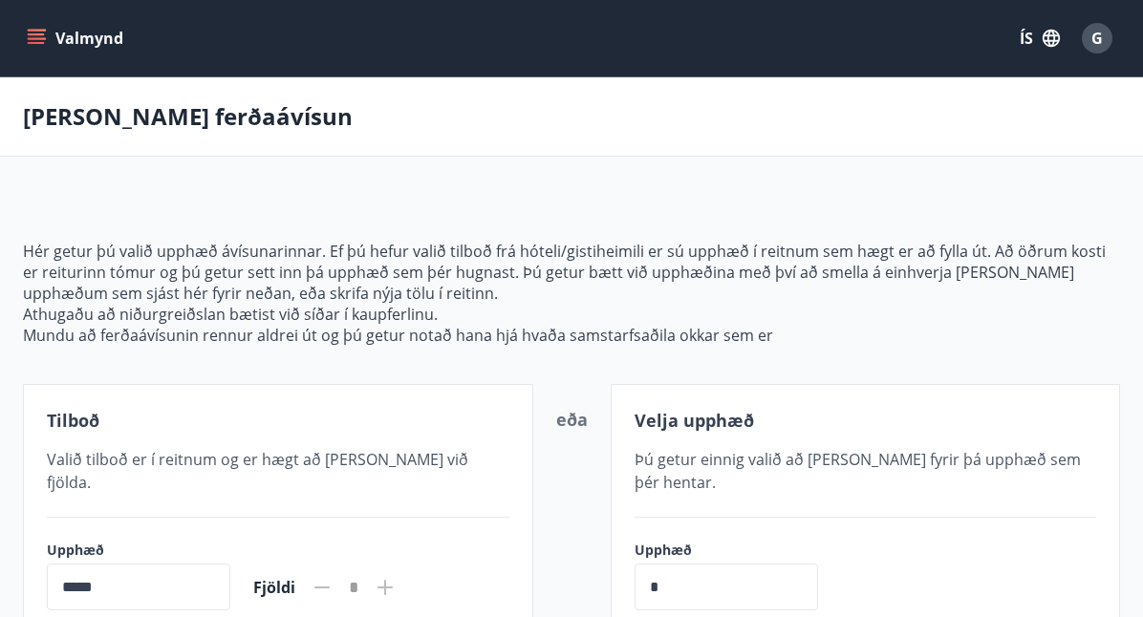
click at [42, 42] on icon "menu" at bounding box center [36, 43] width 17 height 2
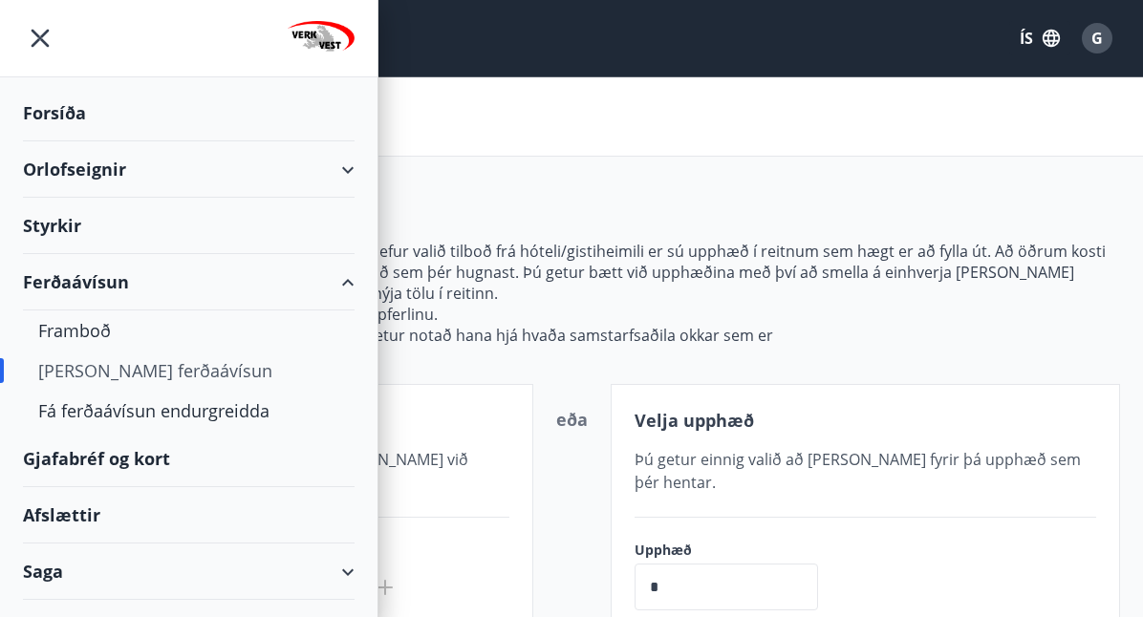
click at [128, 177] on div "Orlofseignir" at bounding box center [189, 169] width 332 height 56
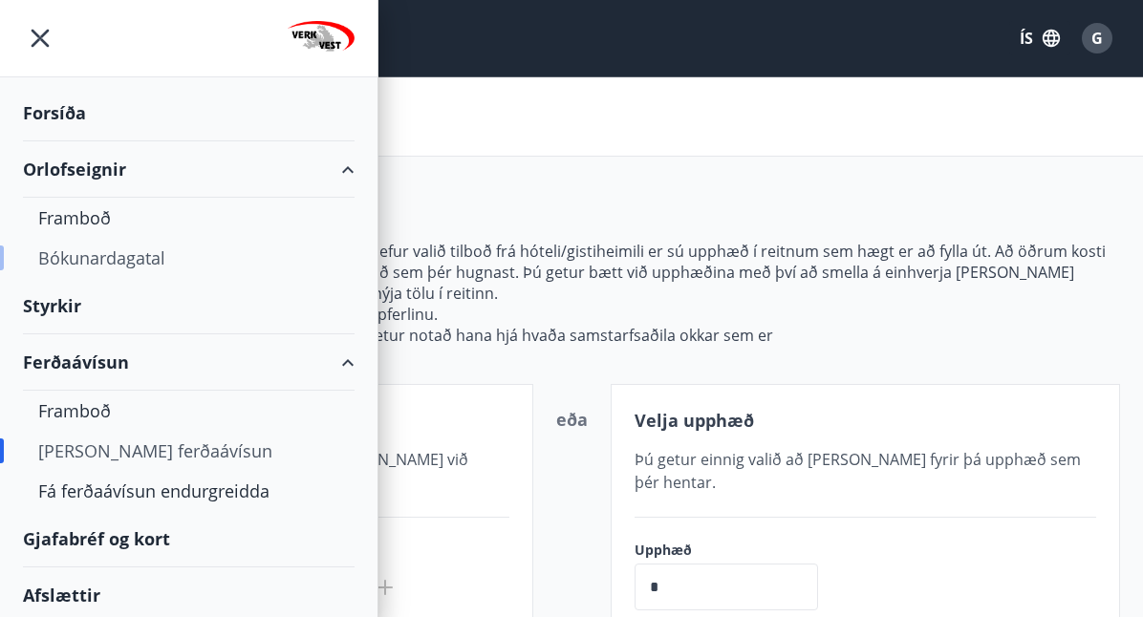
click at [139, 275] on div "Bókunardagatal" at bounding box center [188, 258] width 301 height 40
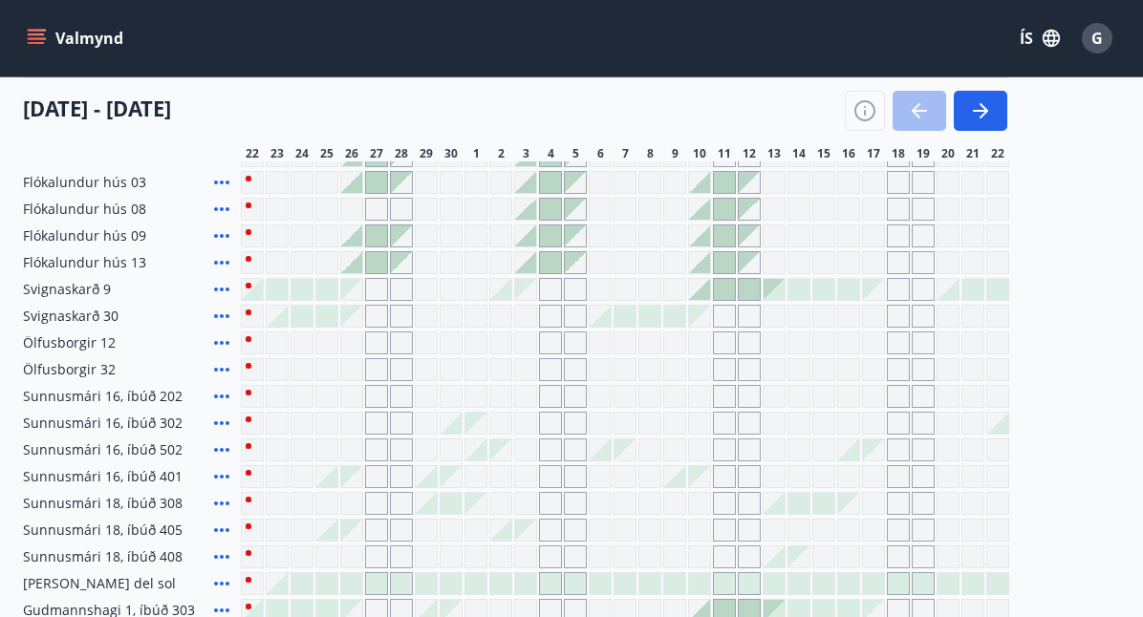
scroll to position [281, 0]
click at [224, 507] on icon at bounding box center [221, 505] width 23 height 23
click at [447, 521] on div "Gráir dagar eru ekki bókanlegir" at bounding box center [451, 532] width 23 height 23
click at [398, 59] on div "Valmynd ÍS G" at bounding box center [571, 38] width 1097 height 46
click at [395, 71] on div "Valmynd ÍS G" at bounding box center [571, 38] width 1143 height 76
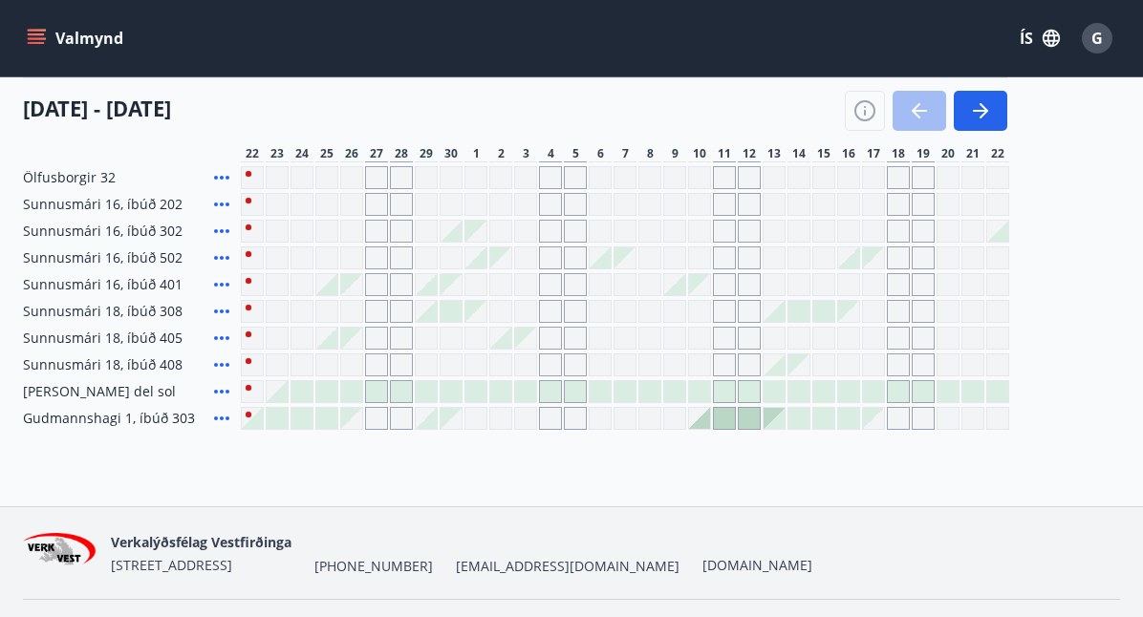
scroll to position [422, 0]
